Goal: Check status: Check status

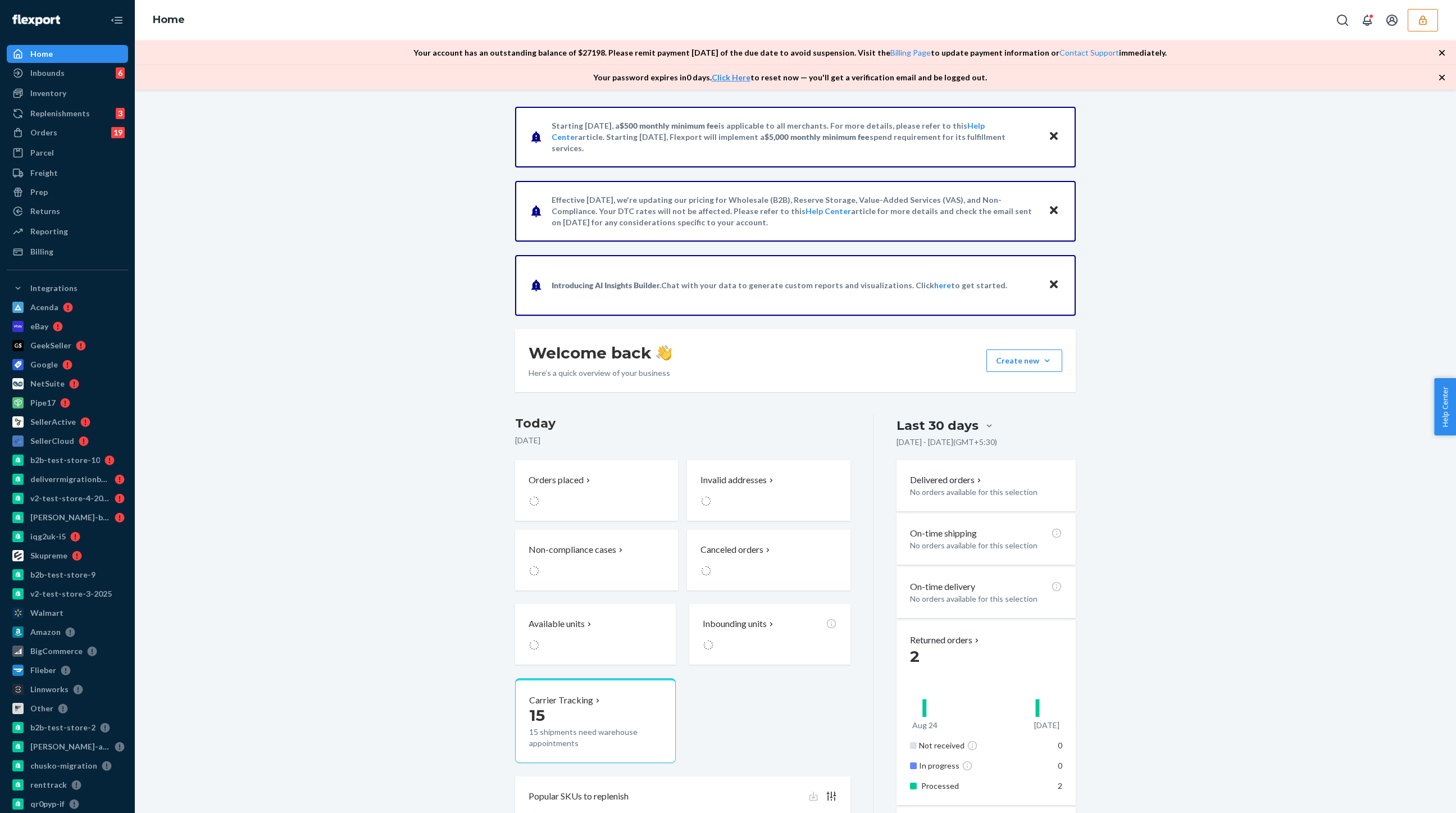
click at [1418, 11] on button "button" at bounding box center [1423, 20] width 30 height 22
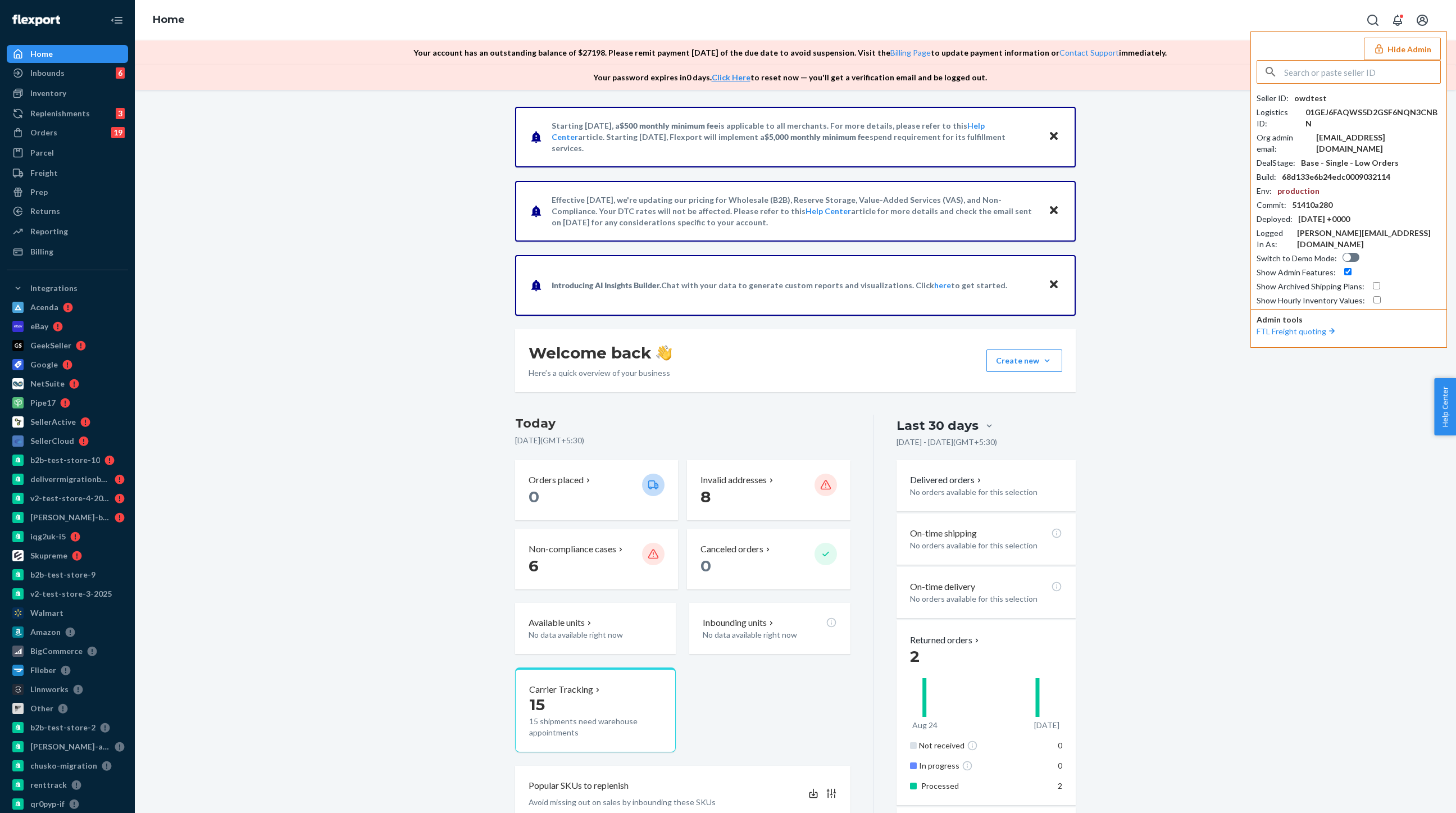
click at [1297, 70] on input "text" at bounding box center [1362, 72] width 156 height 22
paste input "sarahcunninghamasoscom"
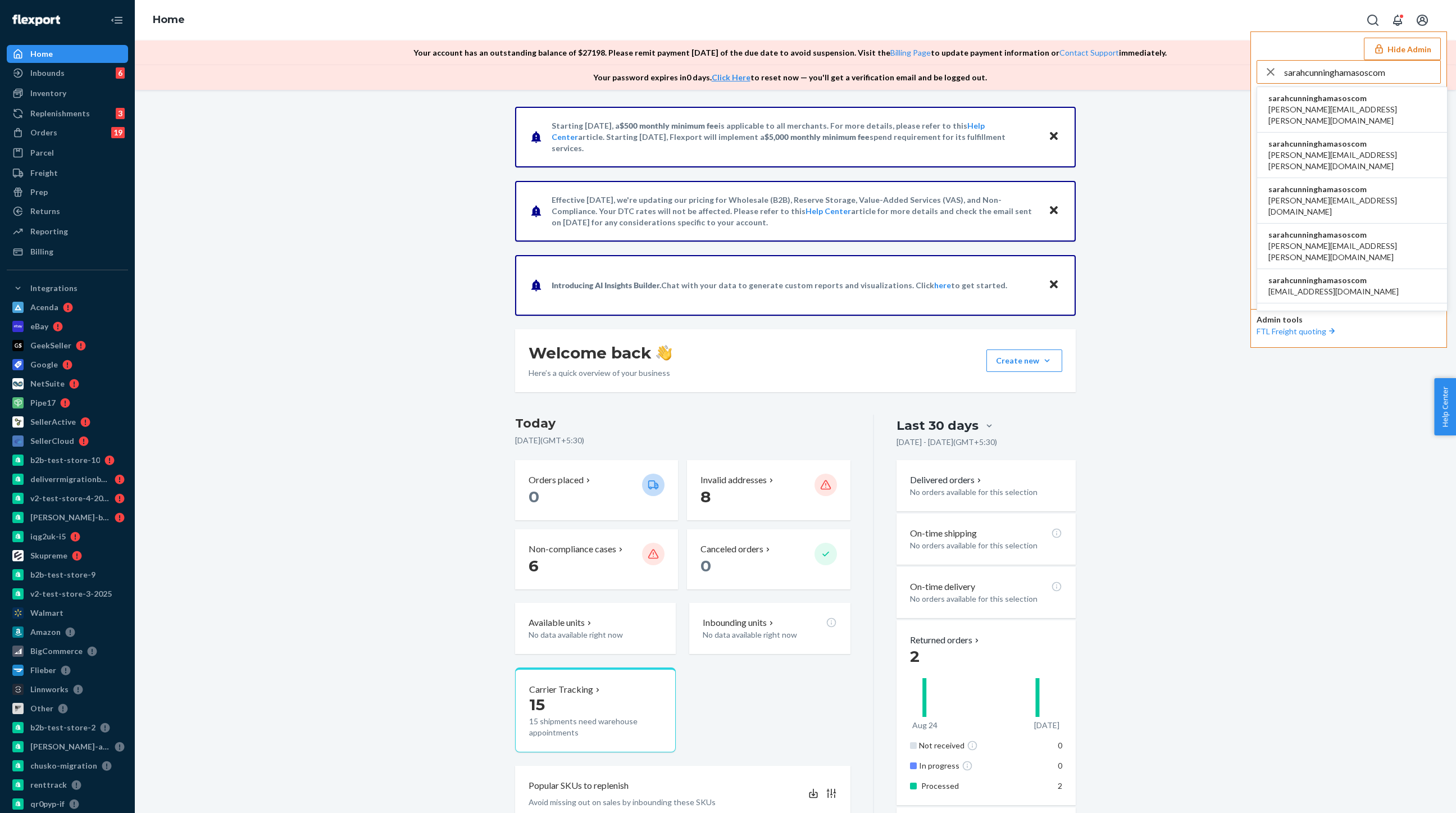
type input "sarahcunninghamasoscom"
click at [1289, 99] on span "sarahcunninghamasoscom" at bounding box center [1353, 98] width 167 height 11
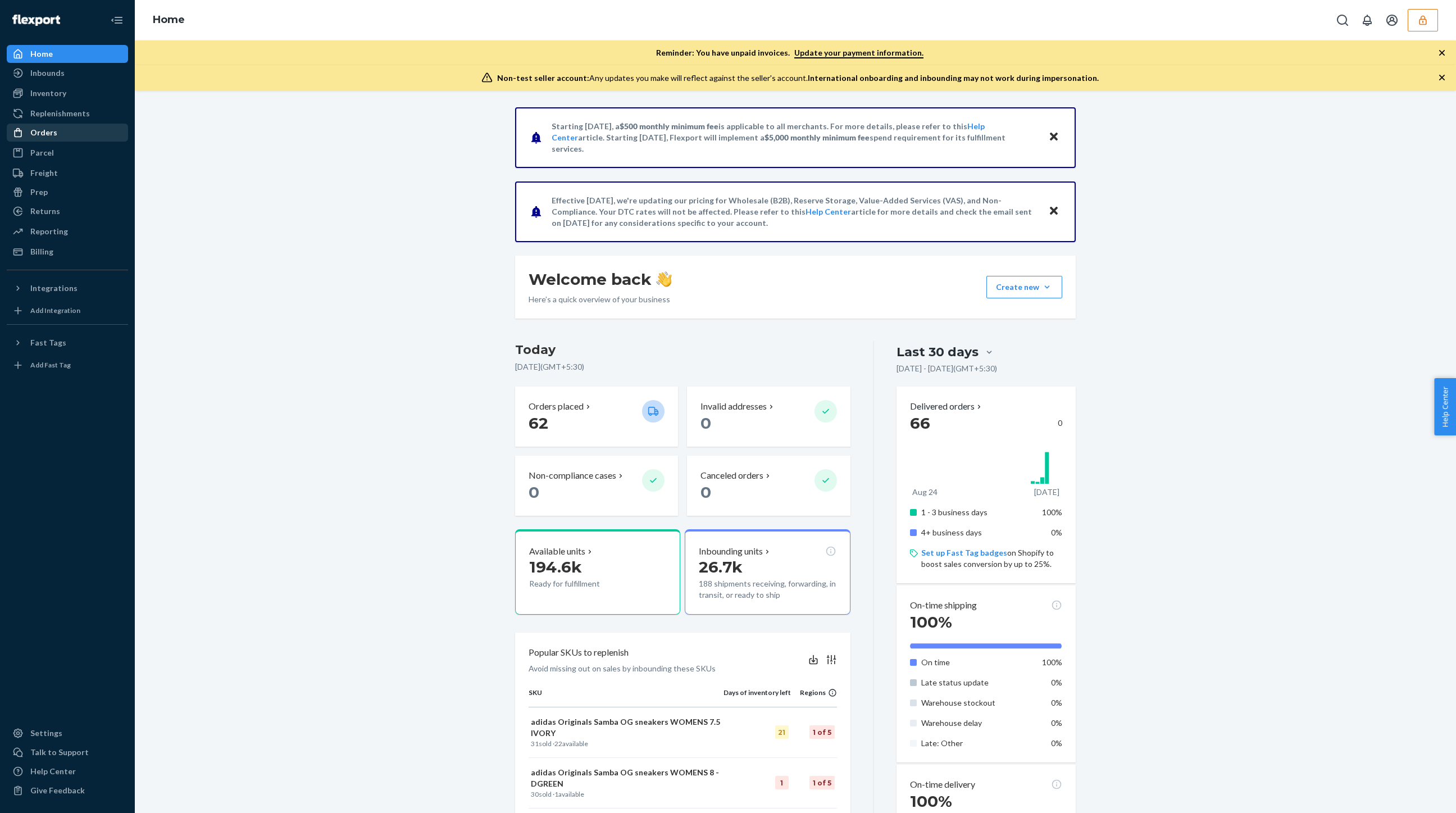
click at [43, 133] on div "Orders" at bounding box center [43, 133] width 27 height 11
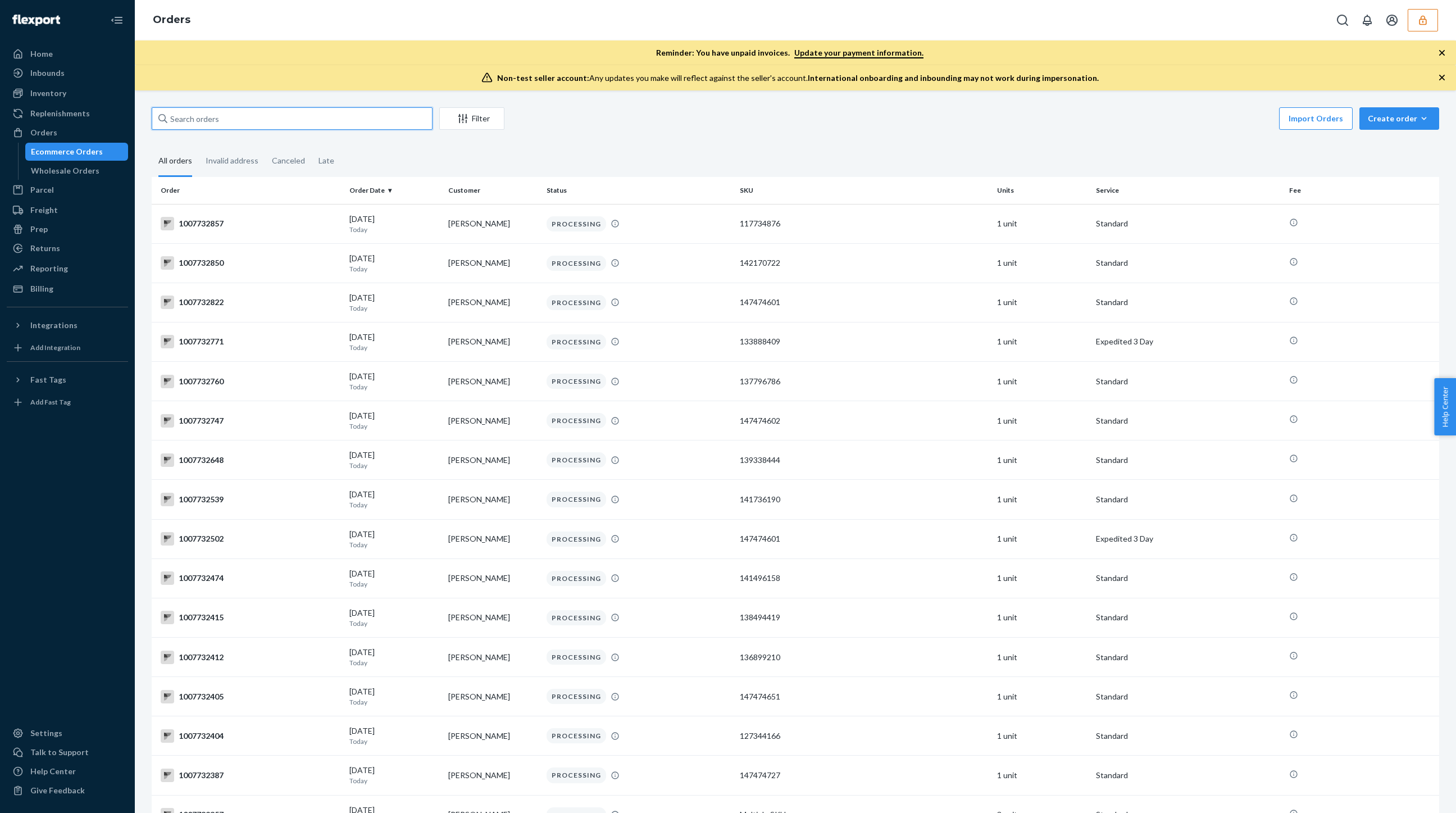
click at [285, 115] on input "text" at bounding box center [292, 118] width 281 height 22
paste input "sarahcunninghamasoscom"
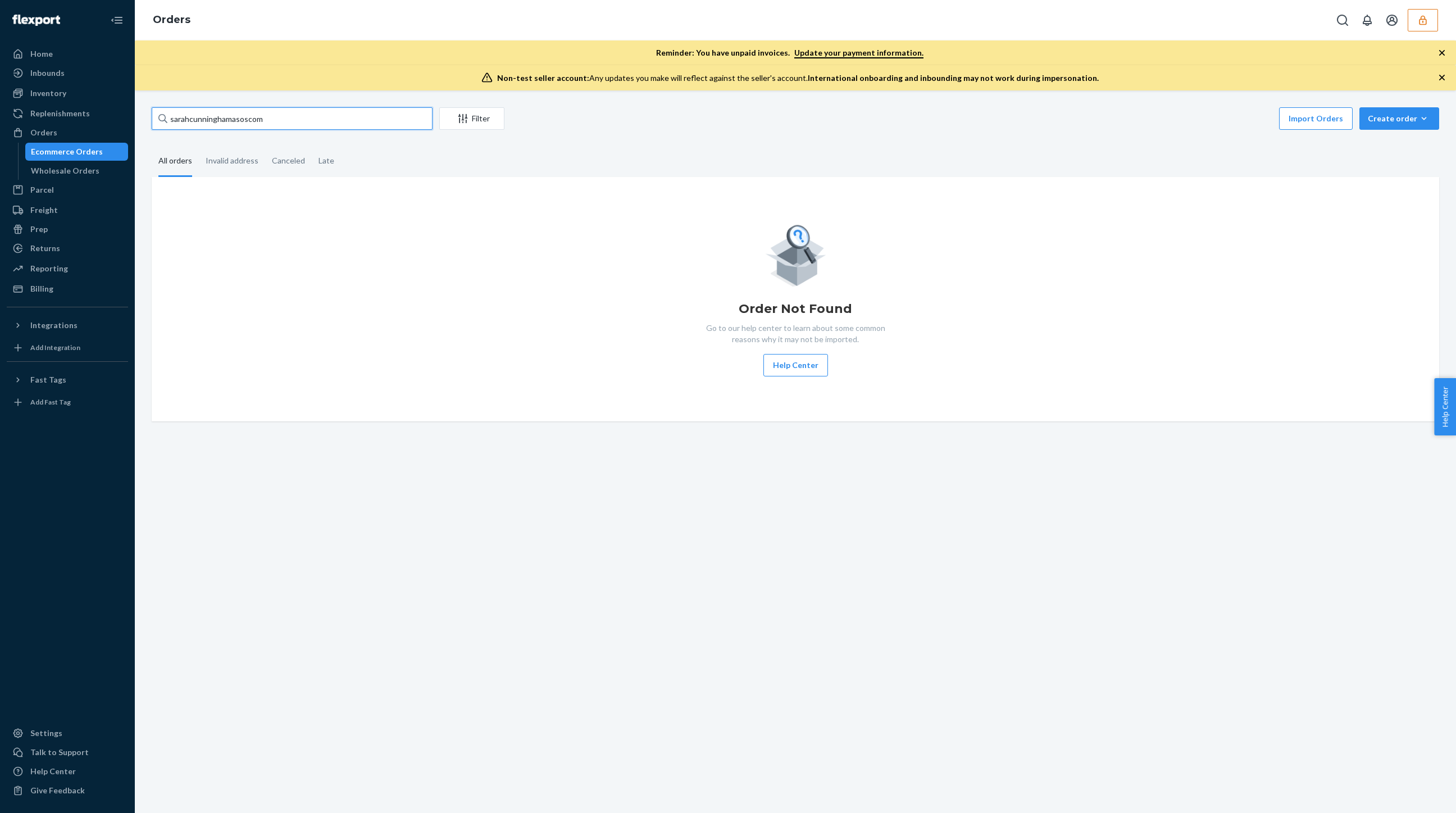
paste input "1007730089"
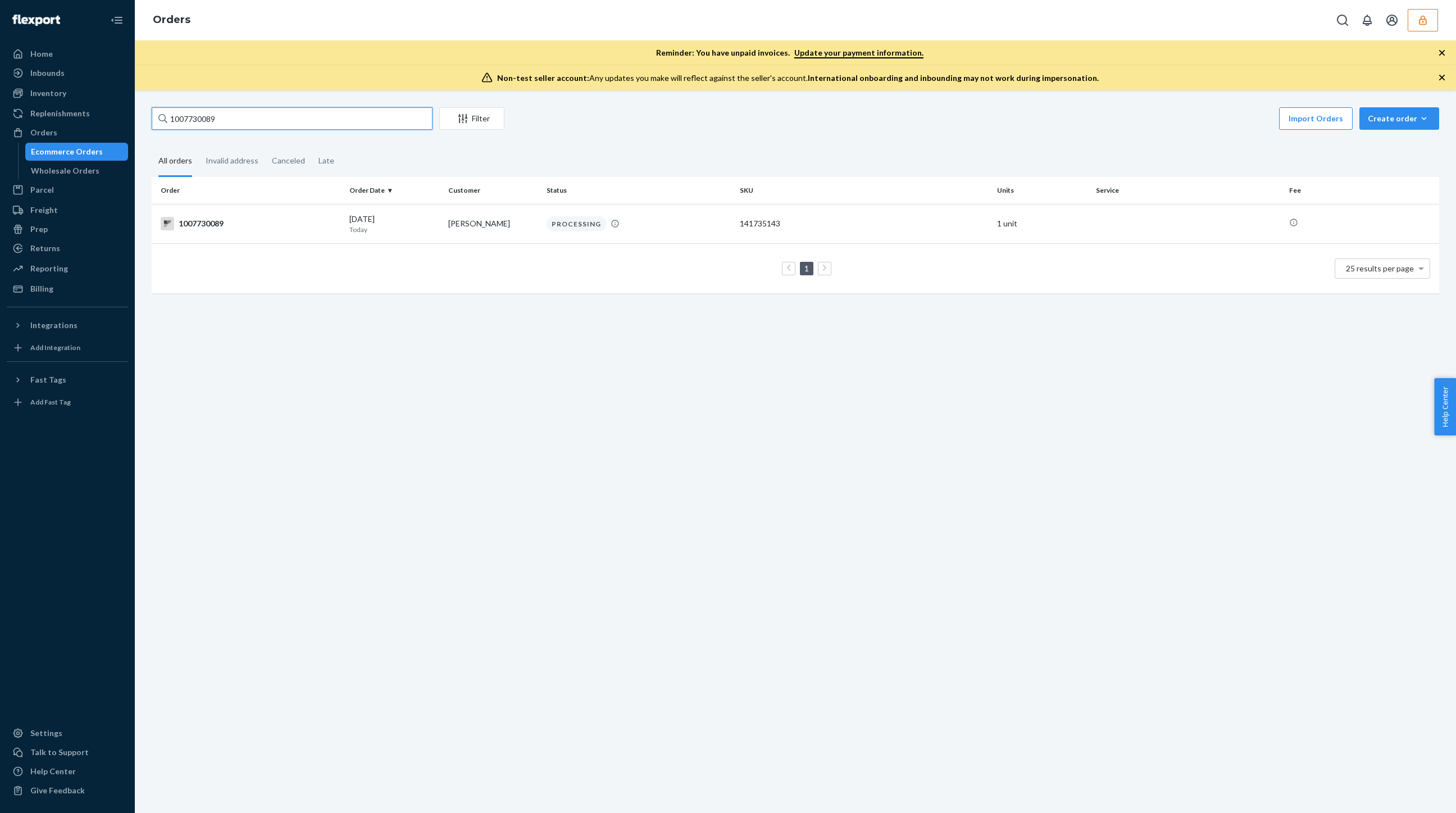
click at [199, 110] on input "1007730089" at bounding box center [292, 118] width 281 height 22
paste input "29664"
click at [197, 120] on input "1007729664" at bounding box center [292, 118] width 281 height 22
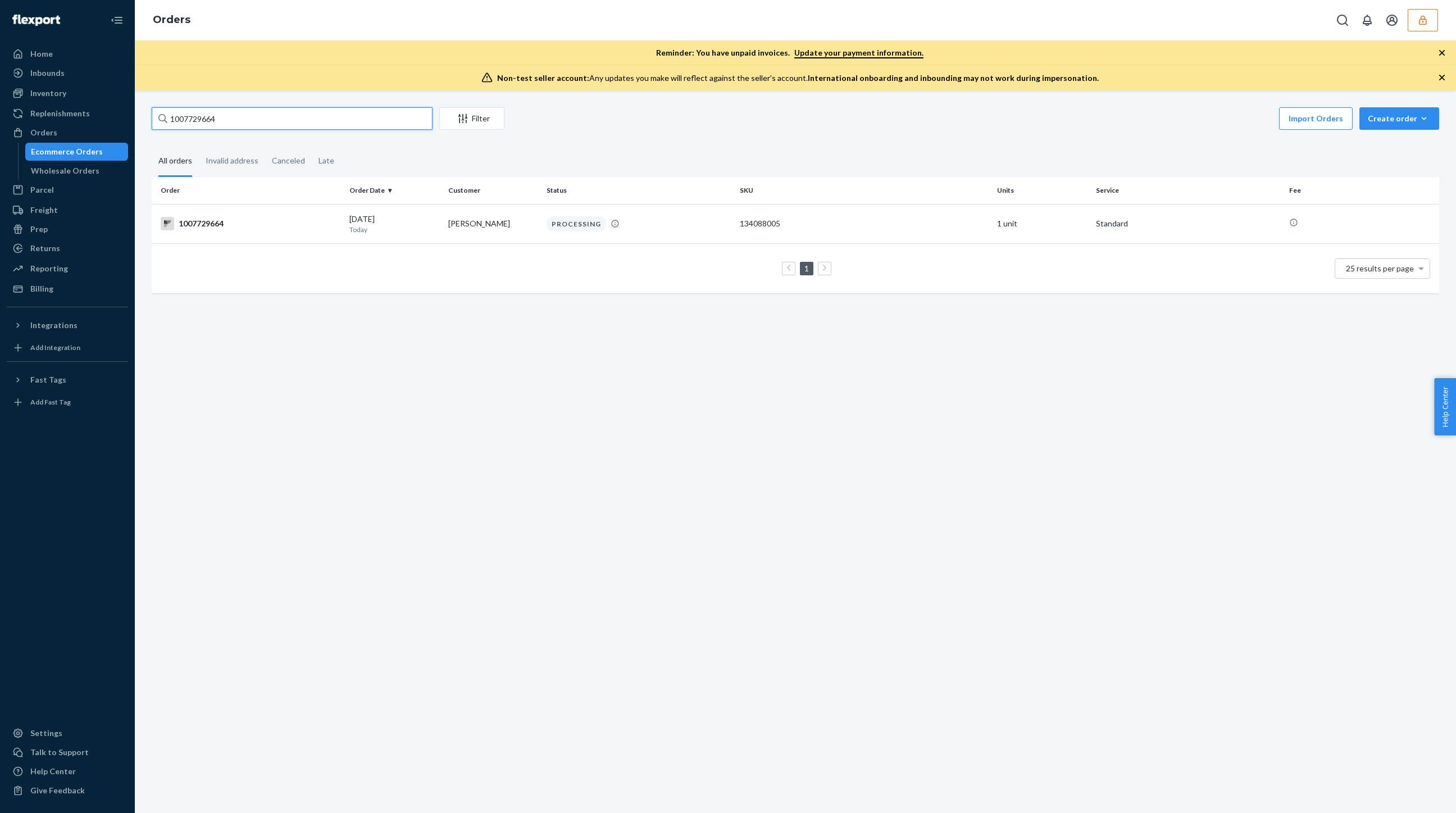
paste input "33101"
type input "1007733101"
click at [227, 224] on div "1007733101" at bounding box center [250, 223] width 180 height 13
